Goal: Task Accomplishment & Management: Manage account settings

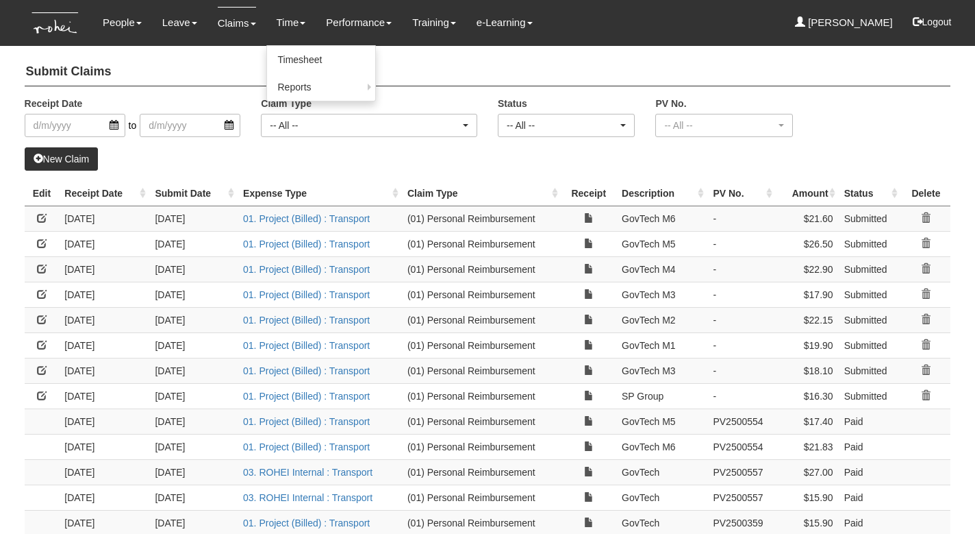
select select "50"
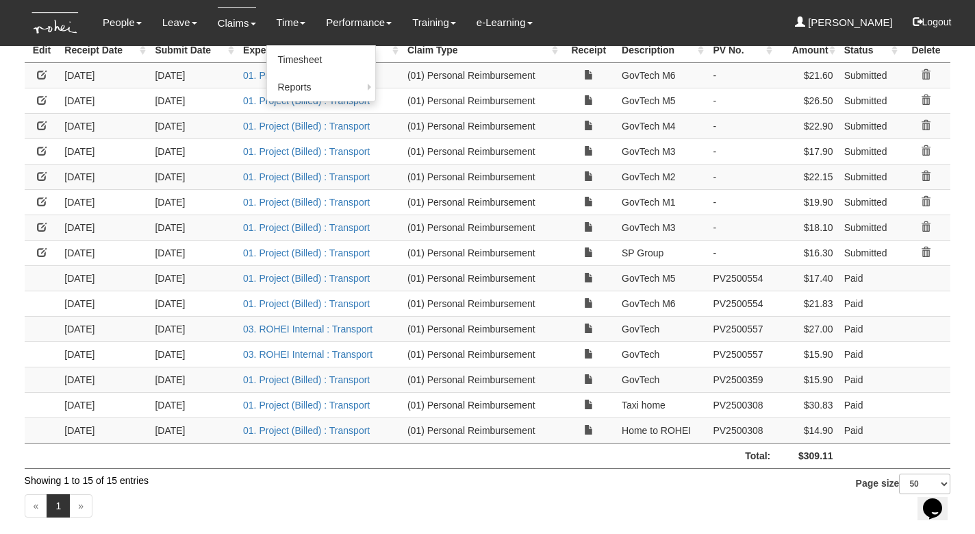
click at [291, 62] on link "Timesheet" at bounding box center [321, 59] width 108 height 27
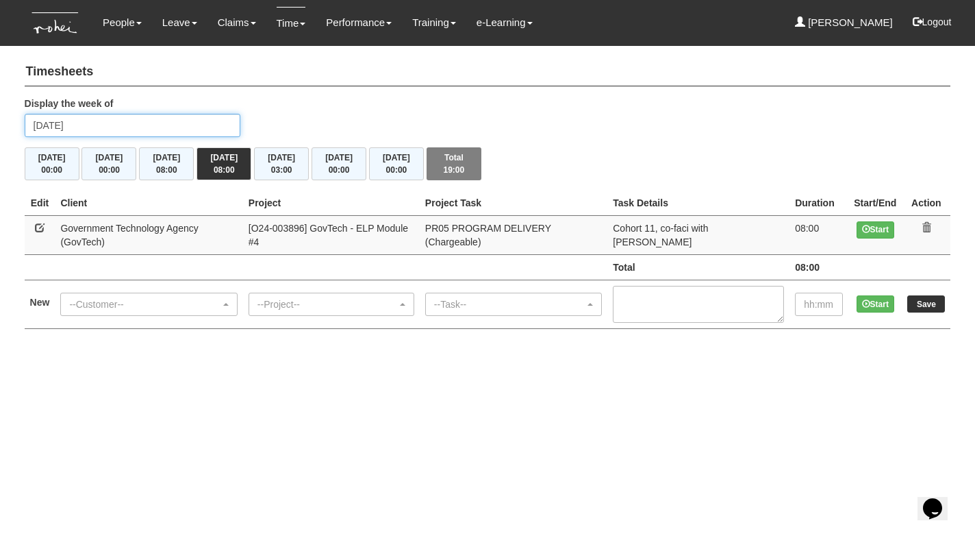
click at [122, 126] on input "Thursday 14 August 2025" at bounding box center [133, 125] width 216 height 23
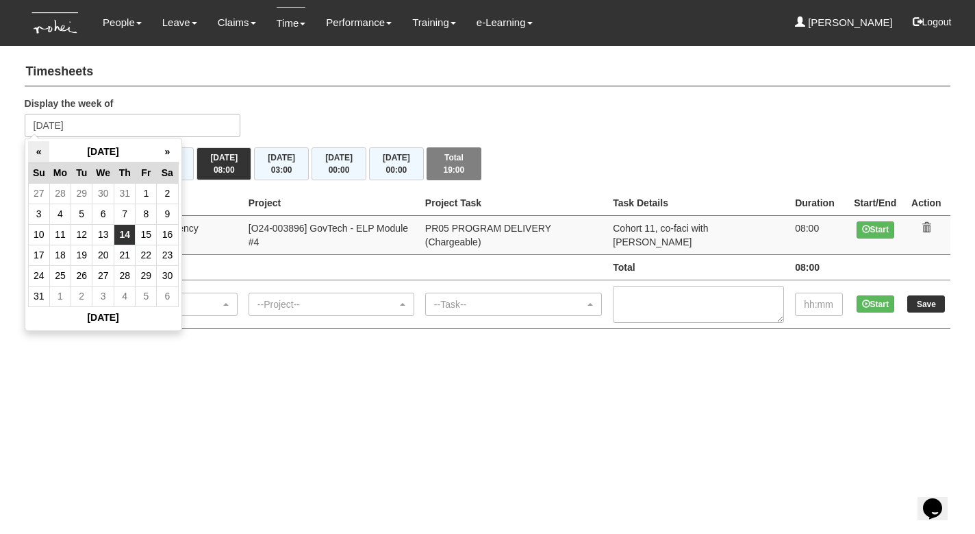
click at [35, 152] on th "«" at bounding box center [38, 151] width 21 height 21
click at [151, 234] on td "18" at bounding box center [146, 234] width 21 height 21
type input "[DATE]"
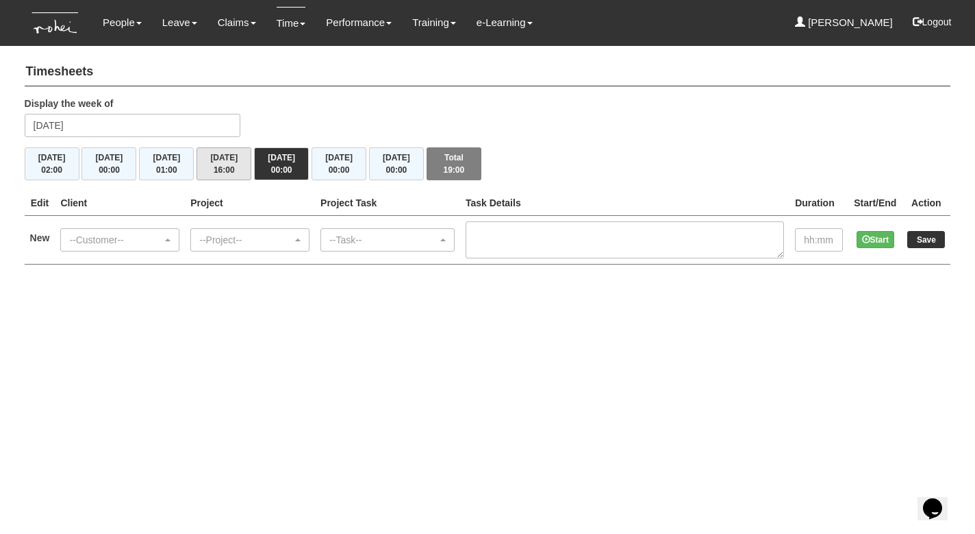
click at [234, 158] on button "[DATE] 16:00" at bounding box center [224, 163] width 55 height 33
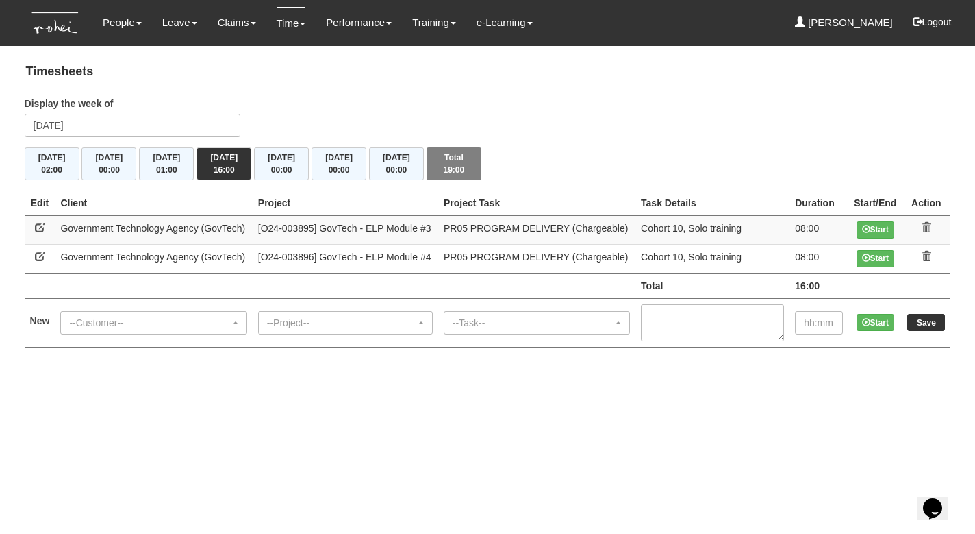
click at [924, 253] on icon at bounding box center [927, 256] width 10 height 10
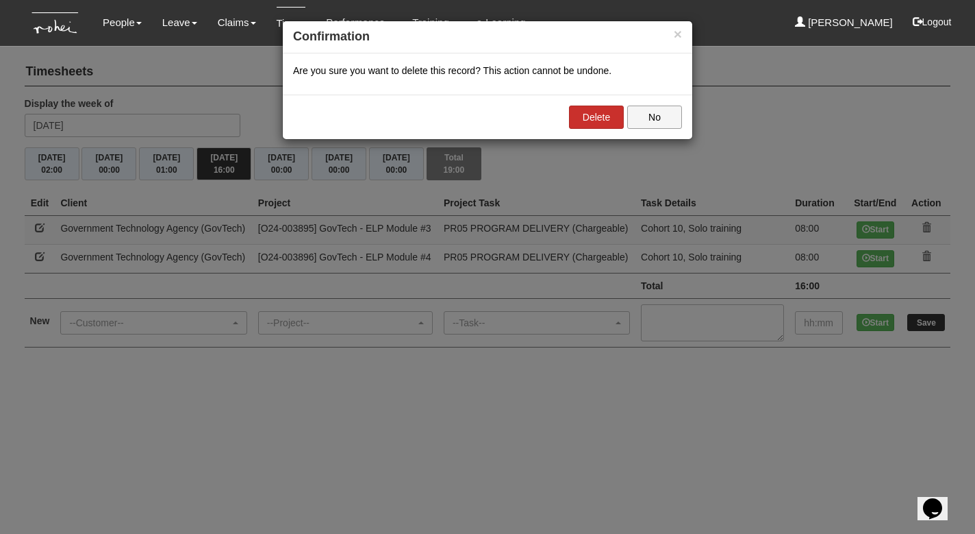
click at [605, 118] on link "Delete" at bounding box center [596, 116] width 55 height 23
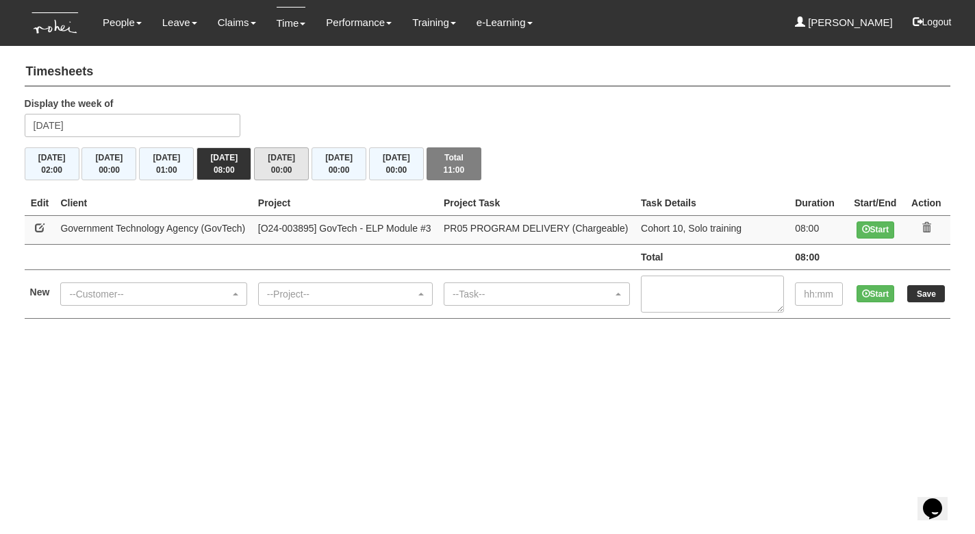
click at [292, 166] on span "00:00" at bounding box center [281, 170] width 21 height 10
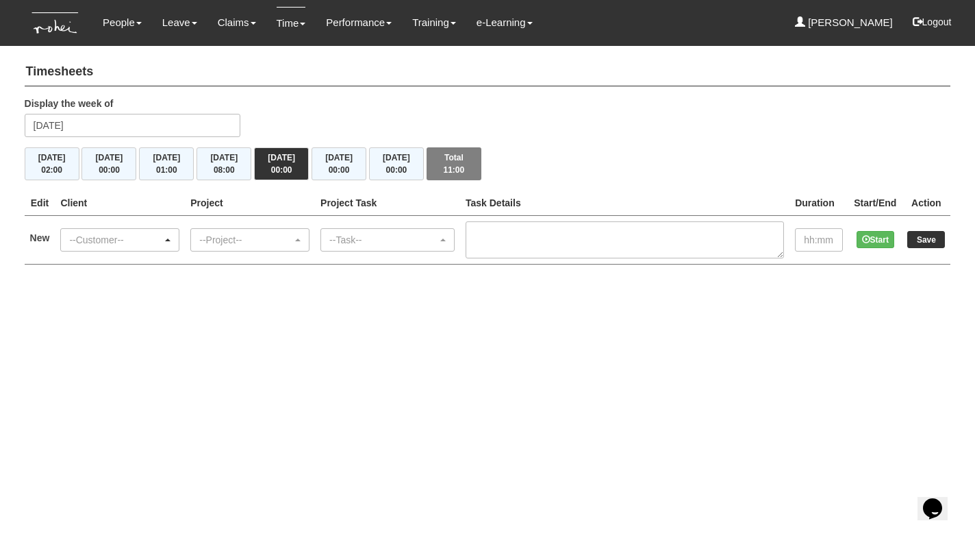
click at [132, 243] on div "--Customer--" at bounding box center [115, 240] width 93 height 14
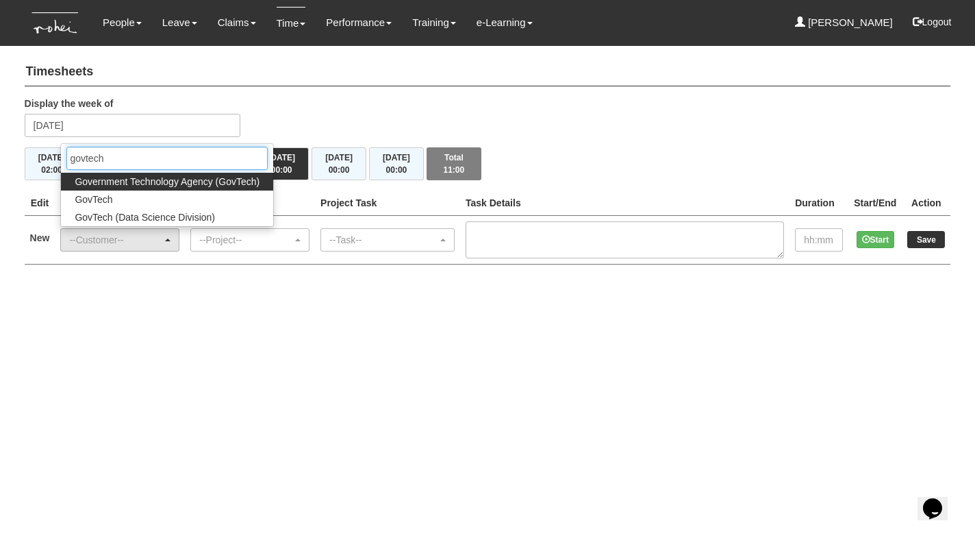
type input "govtech"
click at [160, 182] on span "Government Technology Agency (GovTech)" at bounding box center [167, 182] width 185 height 14
select select "900"
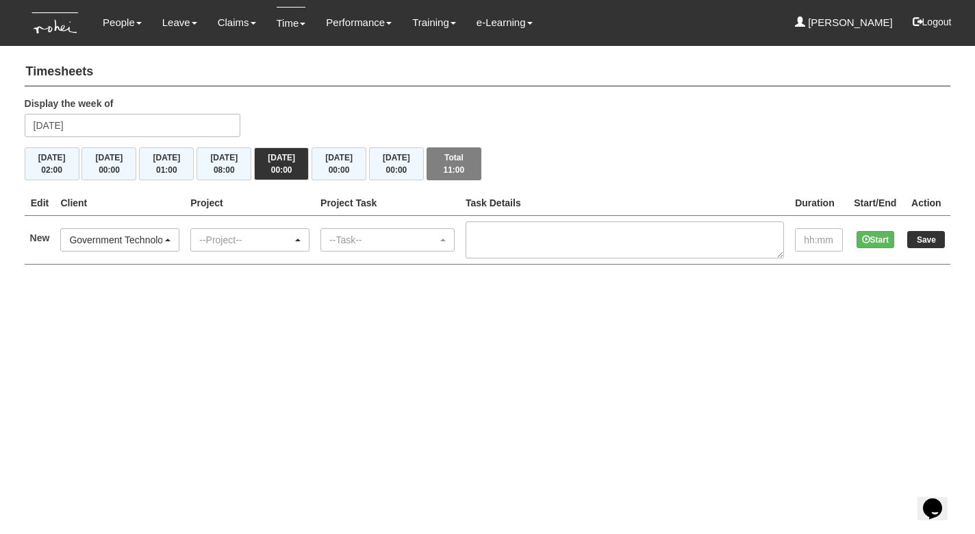
click at [228, 234] on div "--Project--" at bounding box center [245, 240] width 93 height 14
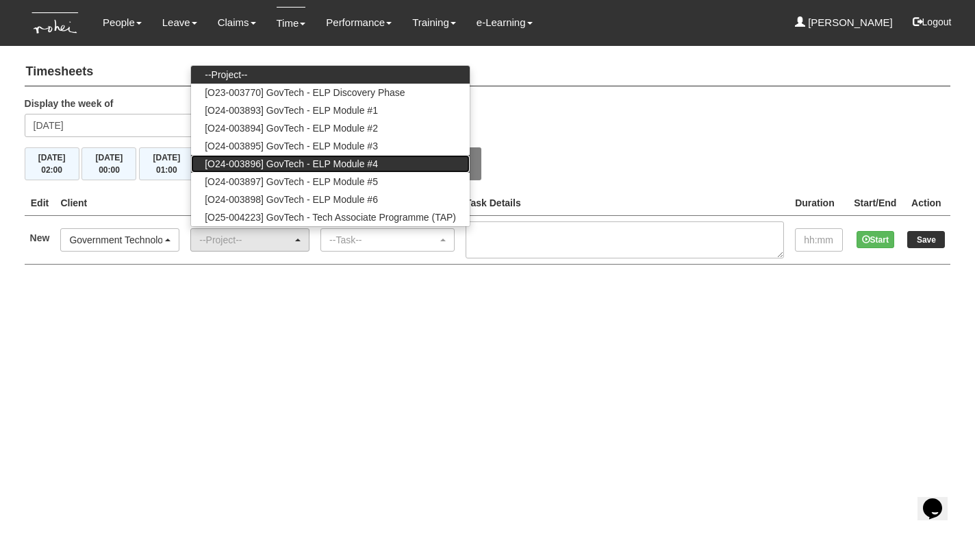
click at [286, 166] on span "[O24-003896] GovTech - ELP Module #4" at bounding box center [291, 164] width 173 height 14
select select "2504"
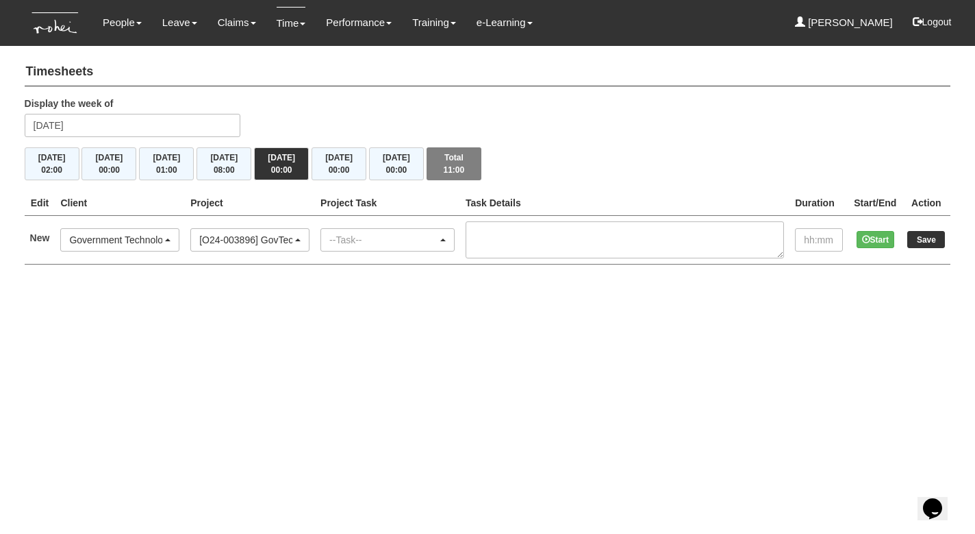
click at [387, 242] on div "--Task--" at bounding box center [383, 240] width 108 height 14
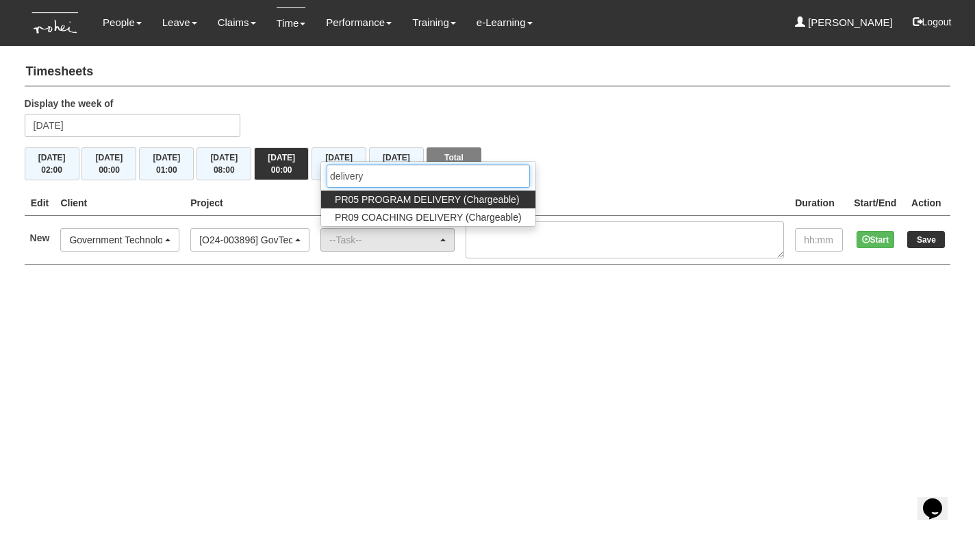
type input "delivery"
click at [445, 193] on span "PR05 PROGRAM DELIVERY (Chargeable)" at bounding box center [427, 199] width 184 height 14
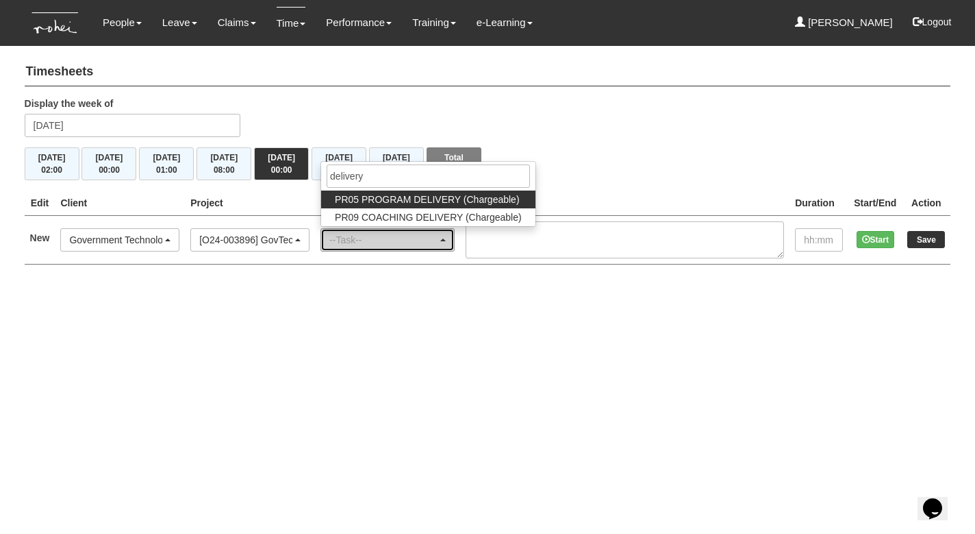
select select "89"
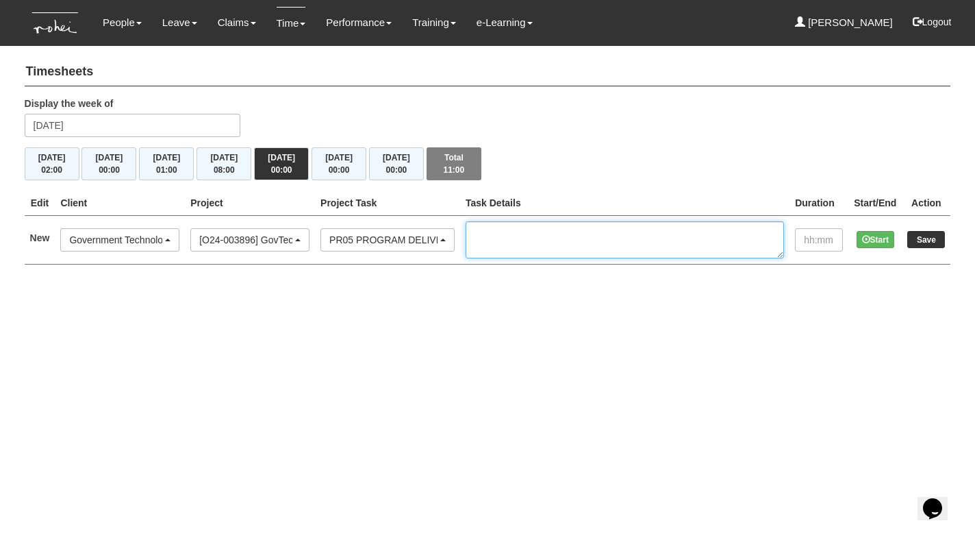
click at [551, 229] on textarea at bounding box center [625, 239] width 318 height 37
click at [592, 232] on textarea "Cohort 10," at bounding box center [625, 239] width 318 height 37
click at [582, 231] on textarea "Cohort 10, Solo training," at bounding box center [625, 239] width 318 height 37
click at [657, 233] on textarea "Cohort 10, M4, Solo training," at bounding box center [625, 239] width 318 height 37
click at [599, 231] on textarea "Cohort 10, M4, Solo training" at bounding box center [625, 239] width 318 height 37
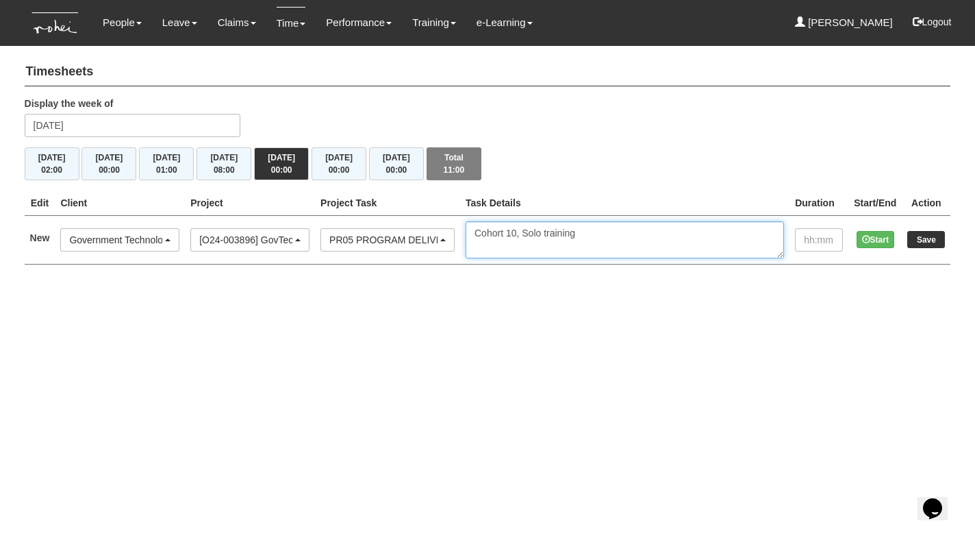
type textarea "Cohort 10, Solo training"
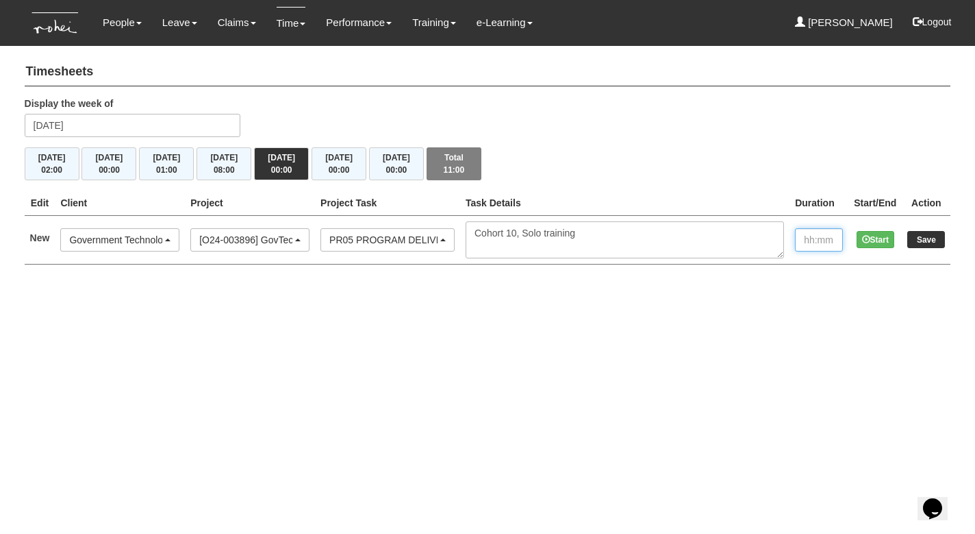
click at [801, 238] on input "text" at bounding box center [819, 239] width 48 height 23
type input "08:00"
click at [871, 238] on button "Start" at bounding box center [876, 239] width 38 height 17
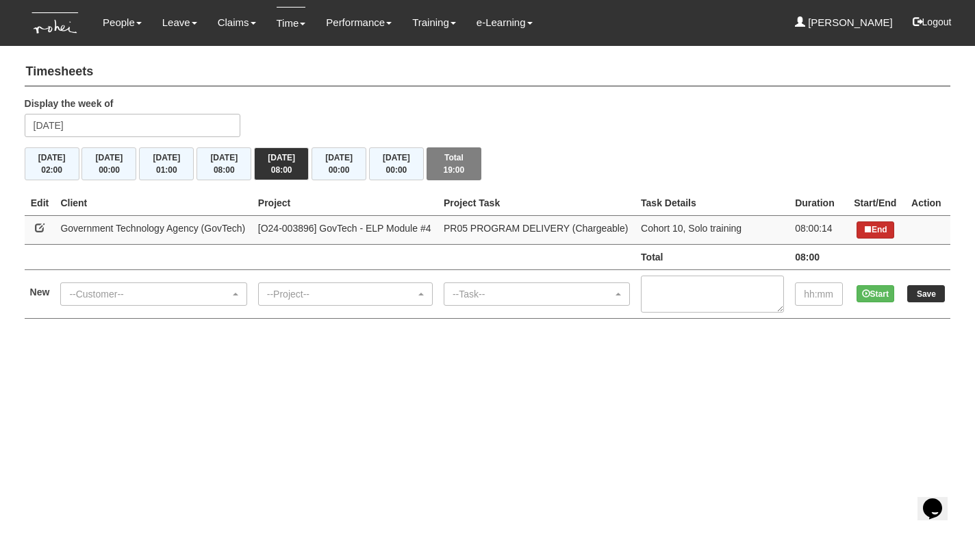
click at [866, 227] on icon at bounding box center [868, 229] width 8 height 8
click at [920, 291] on input "Save" at bounding box center [927, 293] width 38 height 17
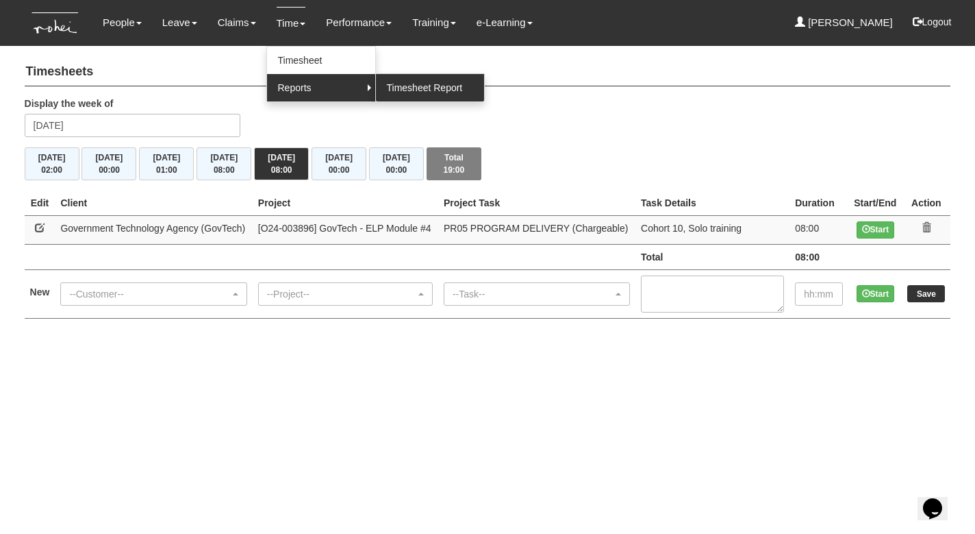
click at [390, 84] on link "Timesheet Report" at bounding box center [430, 87] width 108 height 27
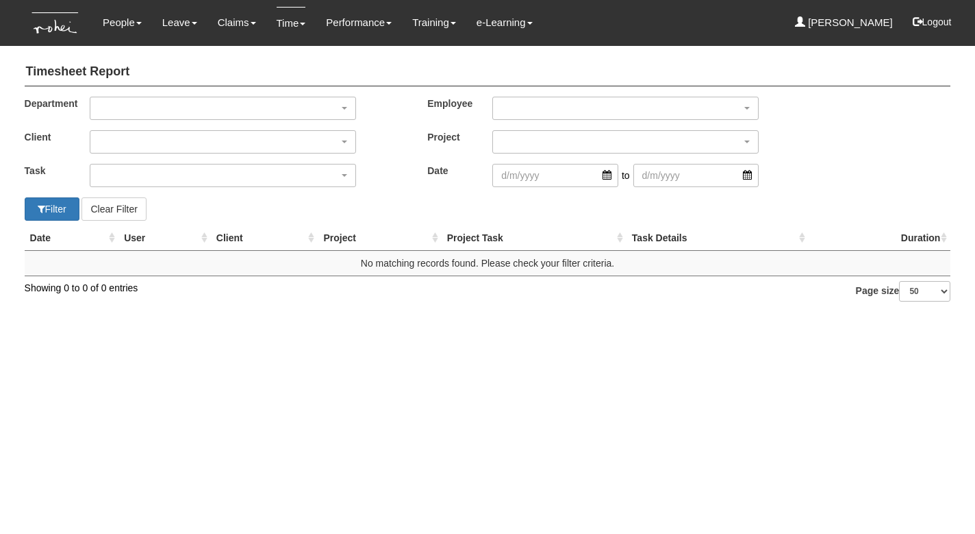
select select "50"
click at [275, 101] on div "button" at bounding box center [222, 108] width 265 height 22
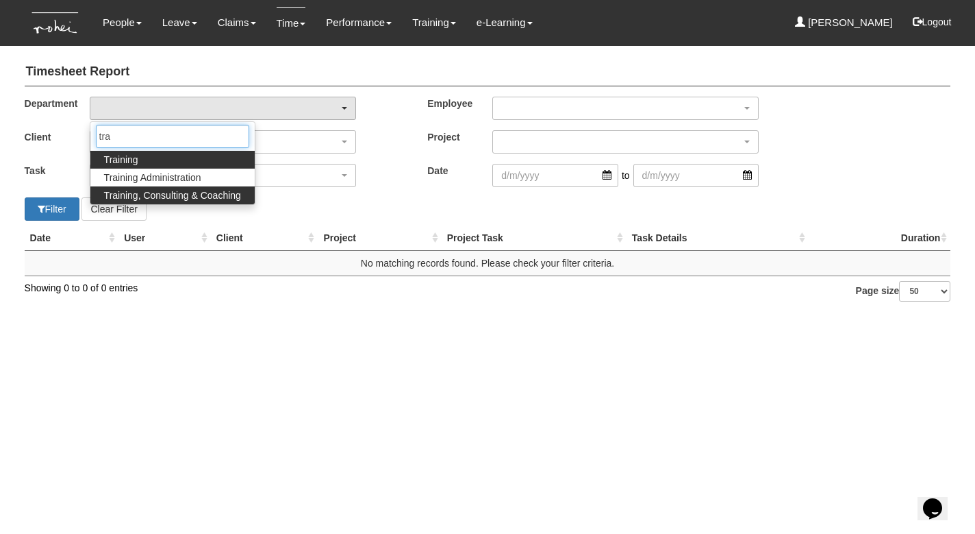
type input "tra"
click at [220, 186] on link "Training, Consulting & Coaching" at bounding box center [172, 195] width 164 height 18
select select "140"
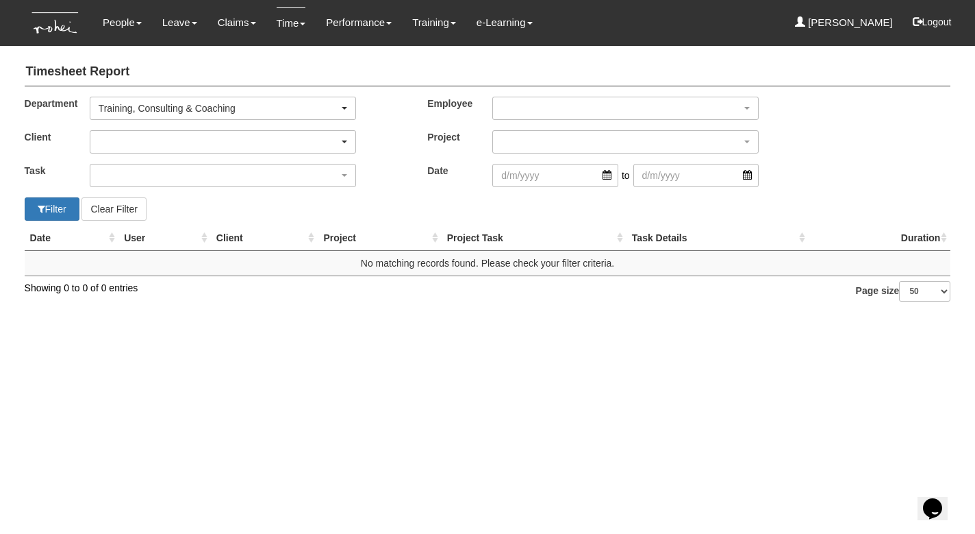
click at [210, 131] on div "button" at bounding box center [222, 142] width 265 height 22
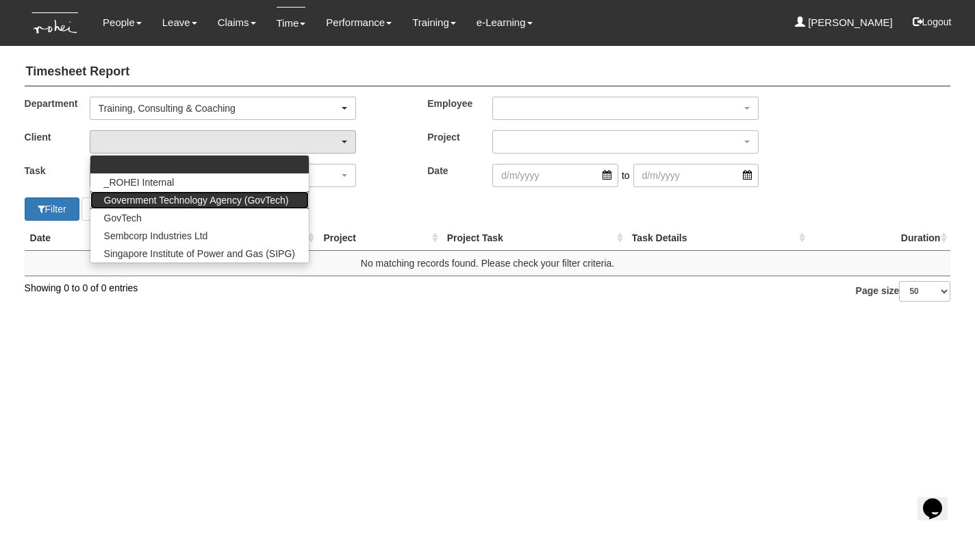
click at [216, 197] on span "Government Technology Agency (GovTech)" at bounding box center [196, 200] width 185 height 14
select select "900"
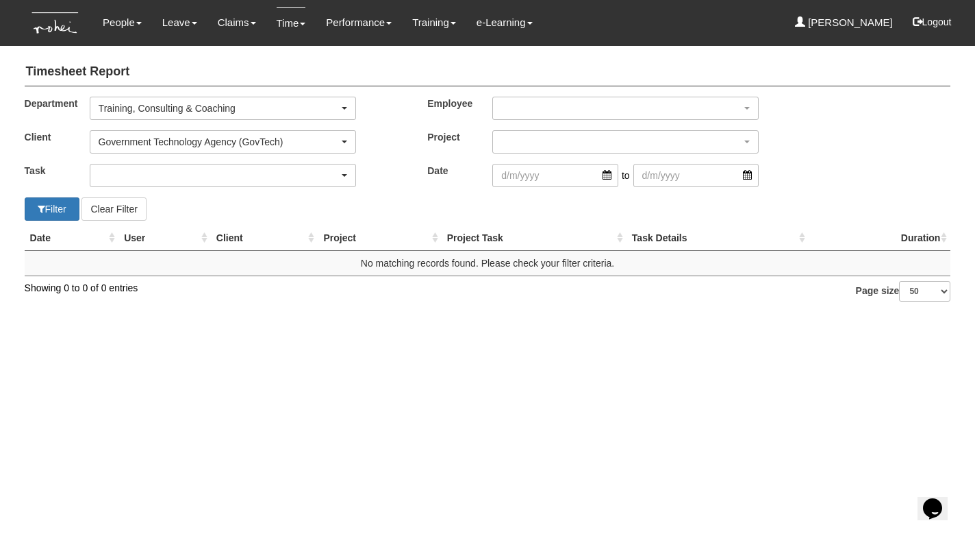
click at [205, 171] on div "button" at bounding box center [222, 175] width 265 height 22
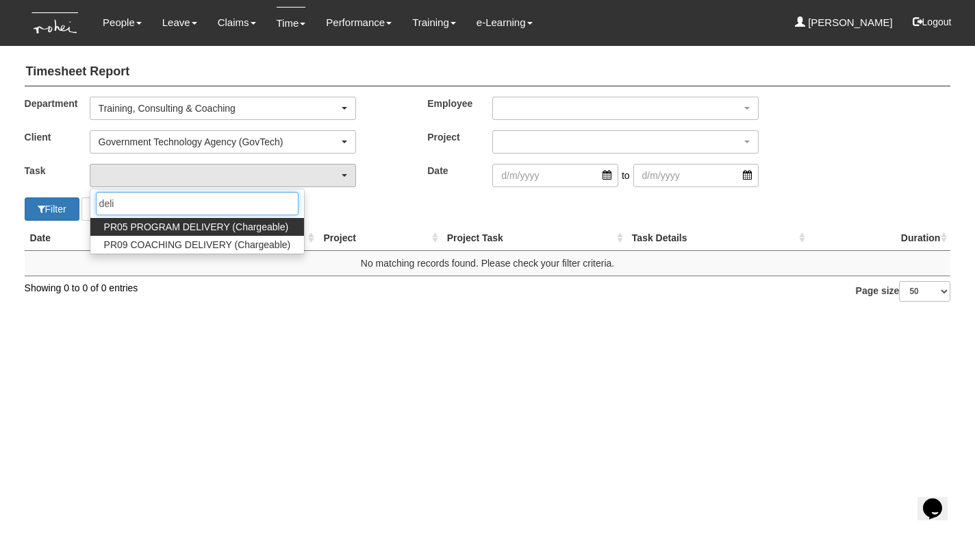
type input "deli"
click at [185, 227] on span "PR05 PROGRAM DELIVERY (Chargeable)" at bounding box center [196, 227] width 184 height 14
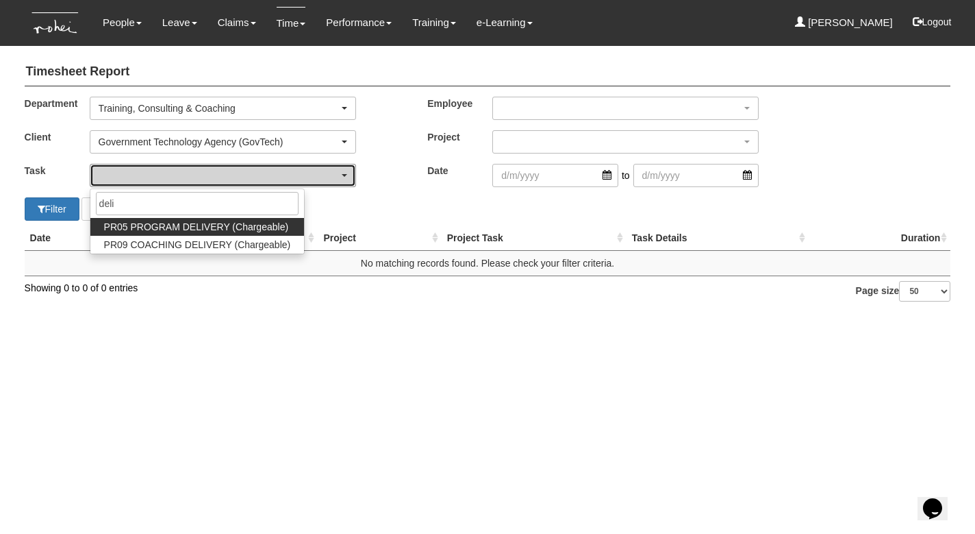
select select "89"
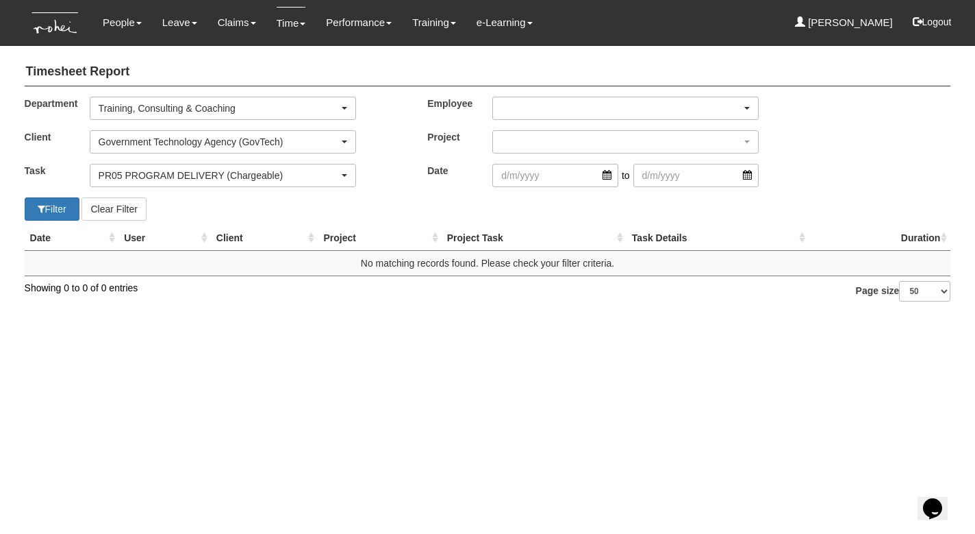
click at [529, 105] on div "button" at bounding box center [625, 108] width 265 height 22
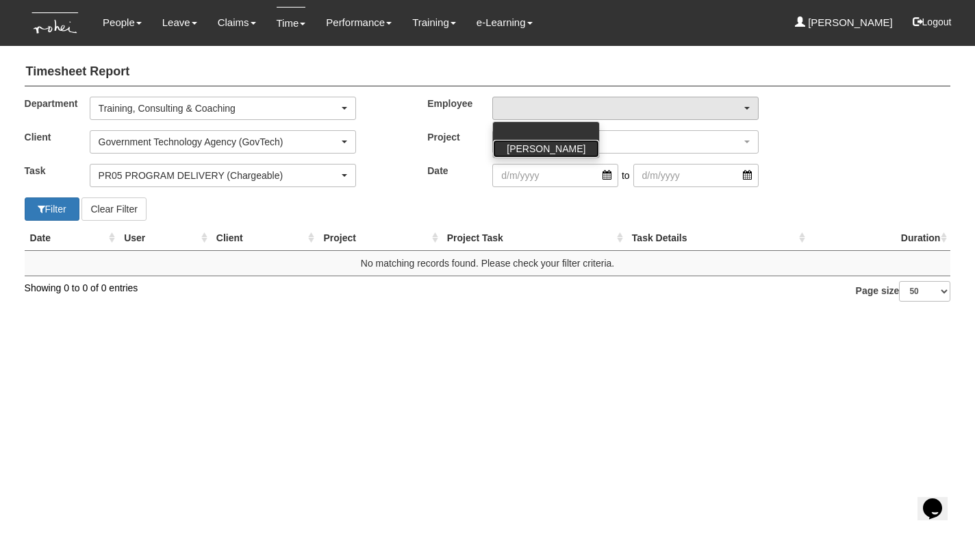
click at [532, 140] on link "[PERSON_NAME]" at bounding box center [546, 149] width 106 height 18
select select "aa784c27-0d82-452d-9457-5ba1e098b6bb"
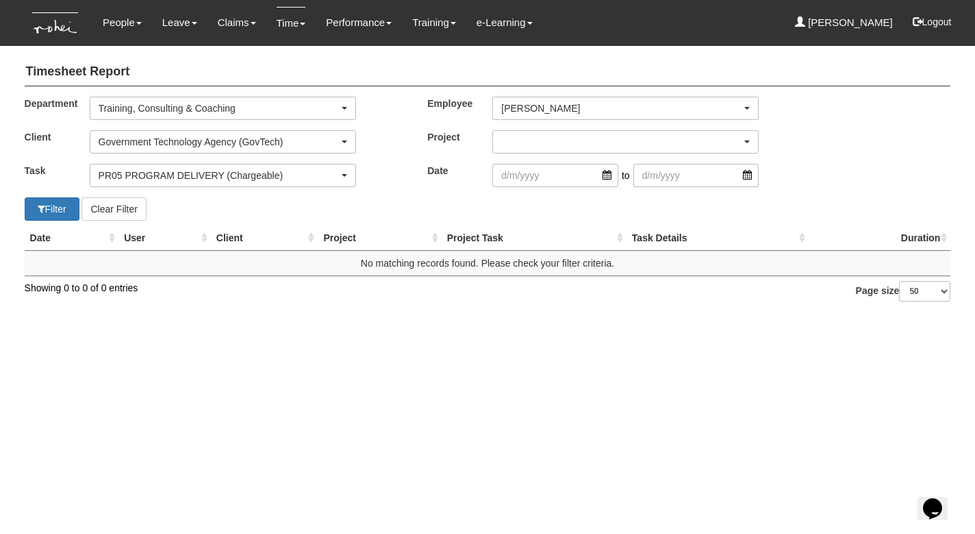
click at [534, 136] on div "button" at bounding box center [625, 142] width 265 height 22
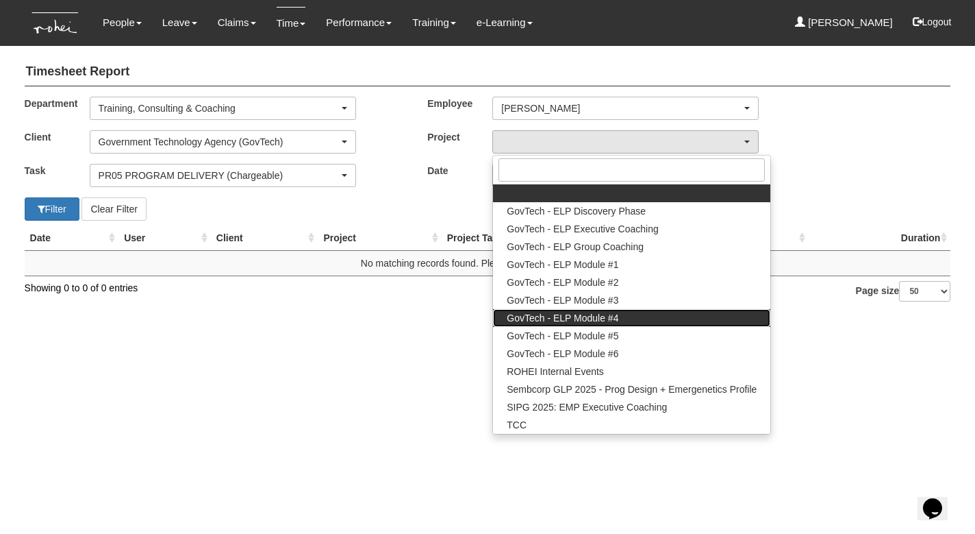
click at [550, 318] on span "GovTech - ELP Module #4" at bounding box center [563, 318] width 112 height 14
select select "2504"
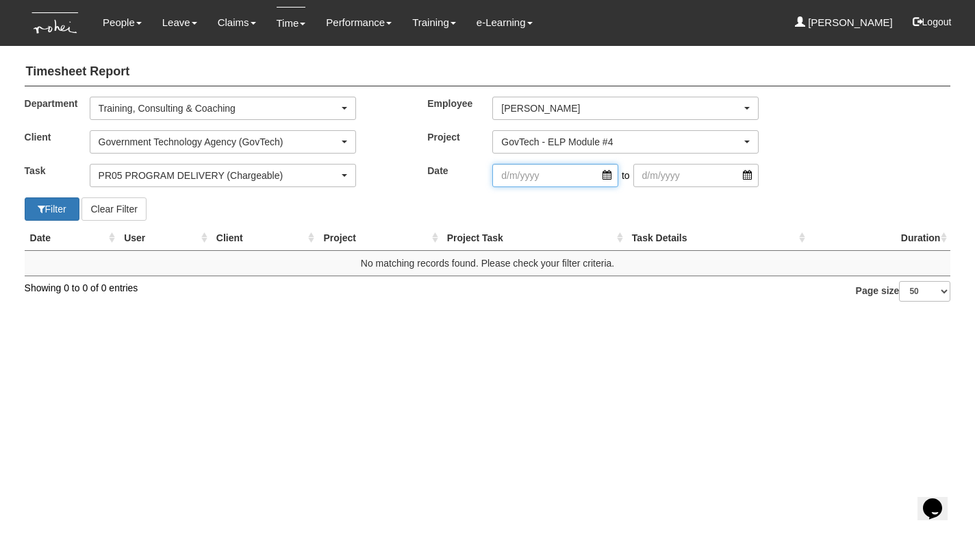
click at [605, 177] on input "search" at bounding box center [555, 175] width 126 height 23
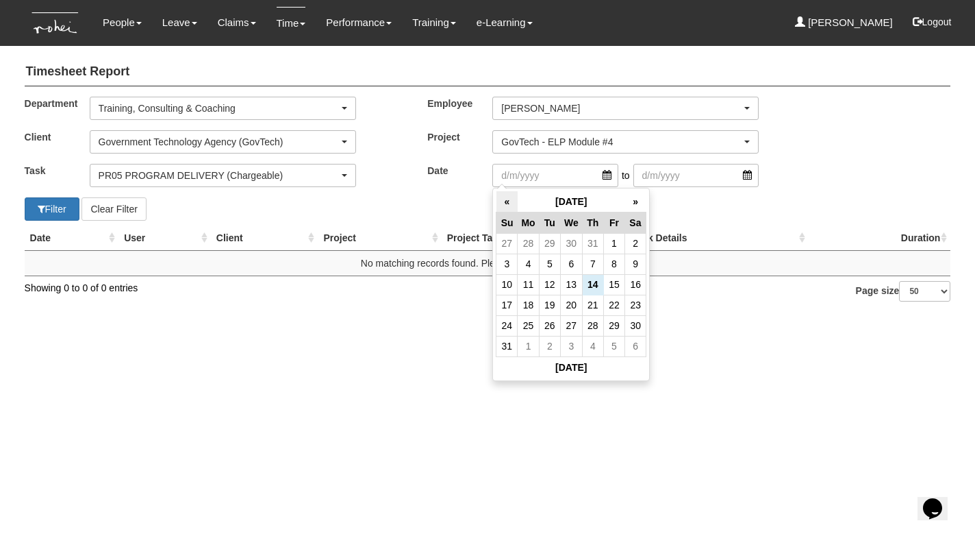
click at [505, 200] on th "«" at bounding box center [507, 201] width 21 height 21
click at [572, 285] on td "16" at bounding box center [571, 284] width 22 height 21
type input "16/7/2025"
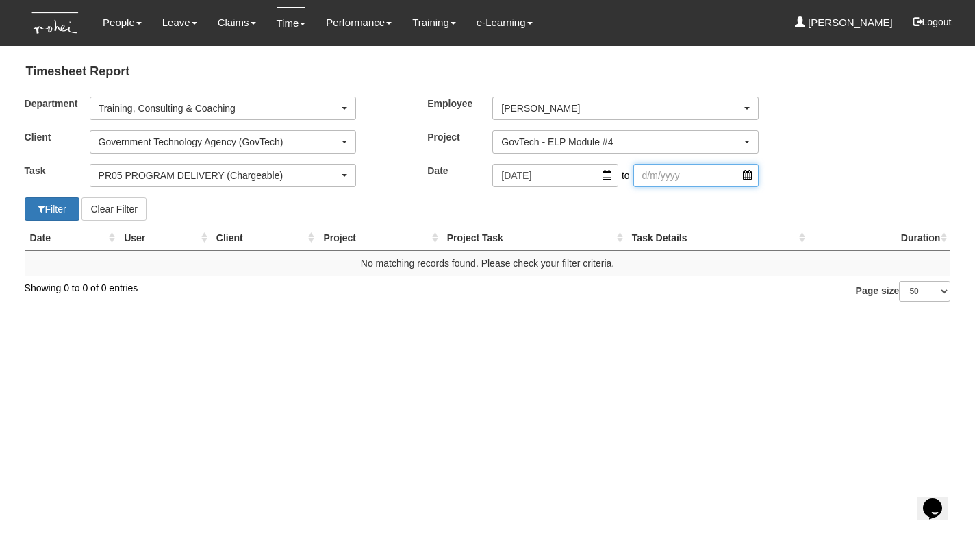
click at [750, 174] on input "search" at bounding box center [697, 175] width 126 height 23
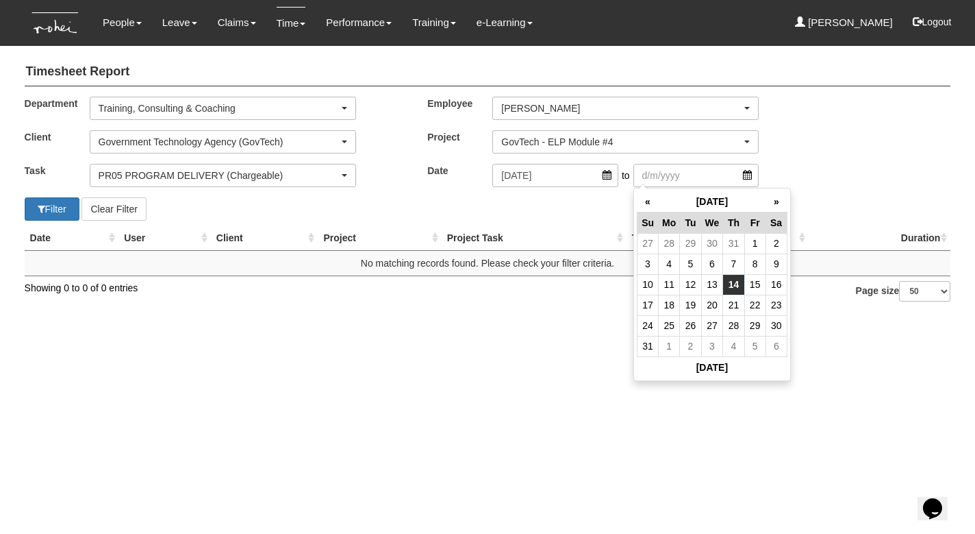
click at [731, 281] on td "14" at bounding box center [733, 284] width 21 height 21
type input "14/8/2025"
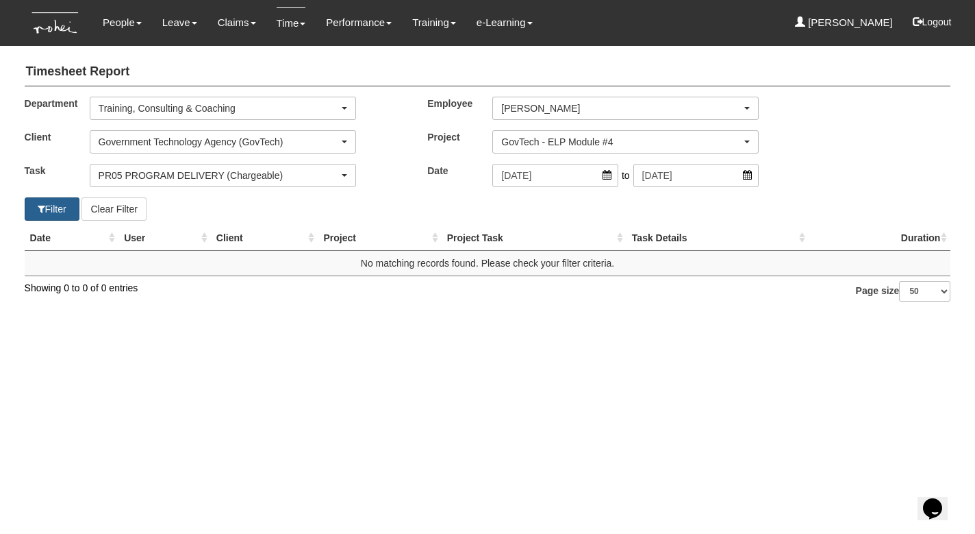
click at [58, 203] on button "Filter" at bounding box center [52, 208] width 55 height 23
select select "50"
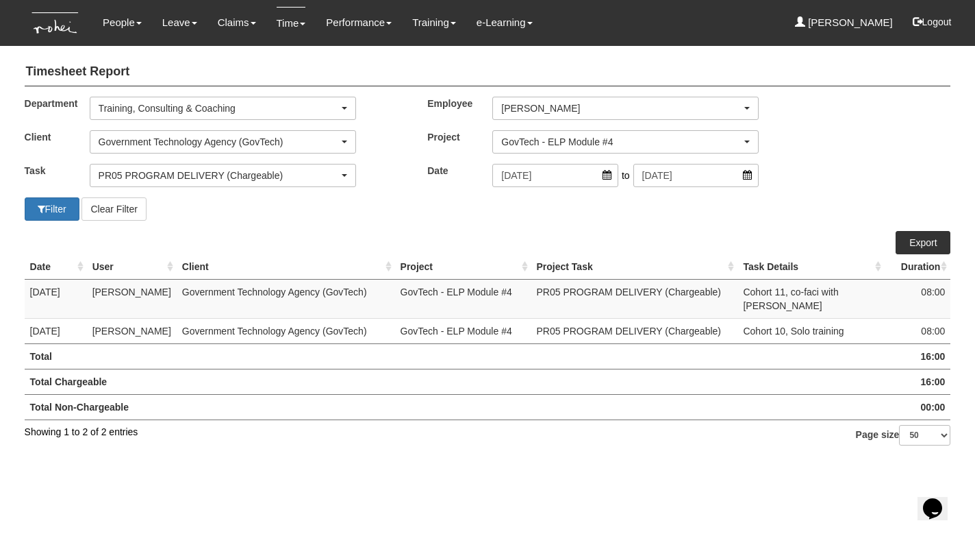
click at [929, 238] on link "Export" at bounding box center [923, 242] width 55 height 23
